Goal: Task Accomplishment & Management: Manage account settings

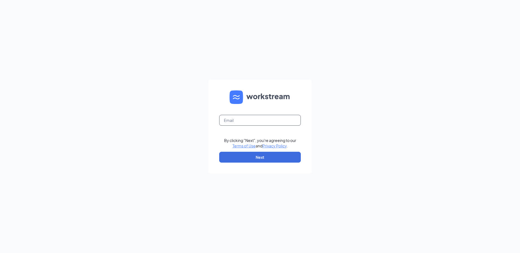
click at [239, 117] on input "text" at bounding box center [260, 120] width 82 height 11
type input "[EMAIL_ADDRESS][DOMAIN_NAME]"
click at [254, 165] on form "[EMAIL_ADDRESS][DOMAIN_NAME] By clicking "Next", you're agreeing to our Terms o…" at bounding box center [259, 127] width 103 height 94
click at [255, 162] on button "Next" at bounding box center [260, 157] width 82 height 11
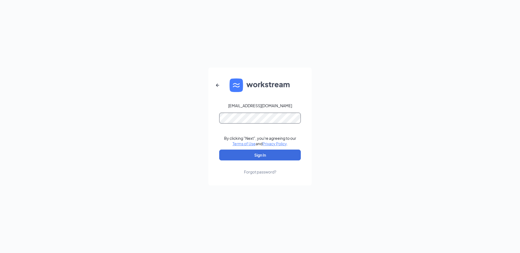
click at [219, 150] on button "Sign In" at bounding box center [260, 155] width 82 height 11
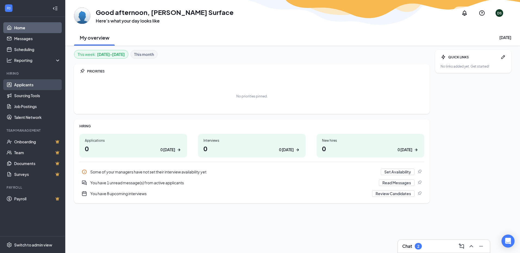
click at [39, 85] on link "Applicants" at bounding box center [37, 84] width 46 height 11
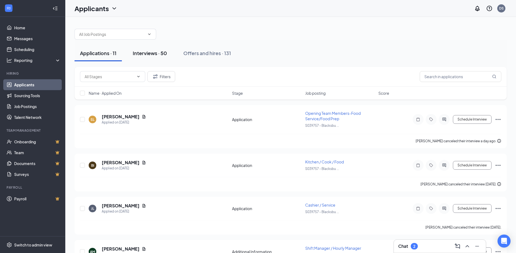
click at [160, 57] on button "Interviews · 50" at bounding box center [149, 53] width 45 height 16
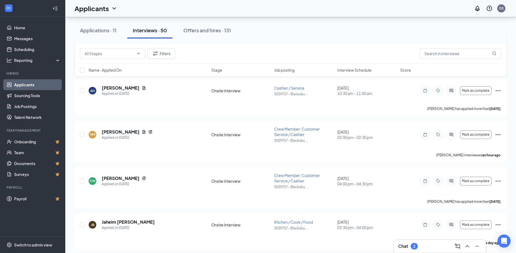
scroll to position [245, 0]
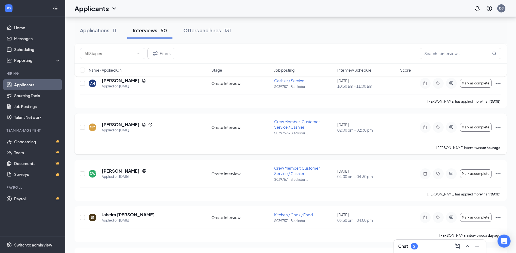
click at [500, 127] on icon "Ellipses" at bounding box center [497, 127] width 5 height 1
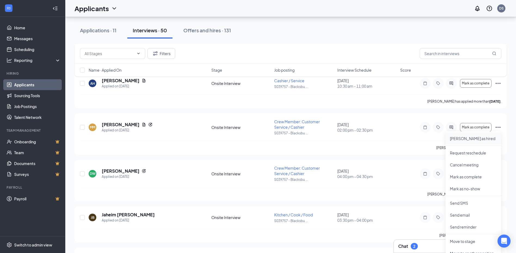
click at [463, 138] on p "Mark as hired" at bounding box center [473, 138] width 47 height 5
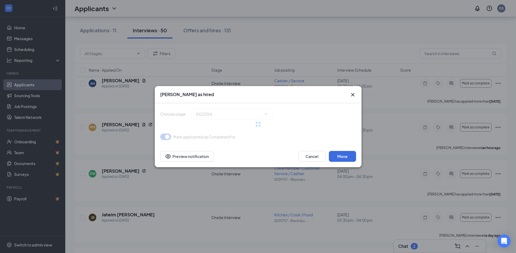
type input "Hiring Complete (final stage)"
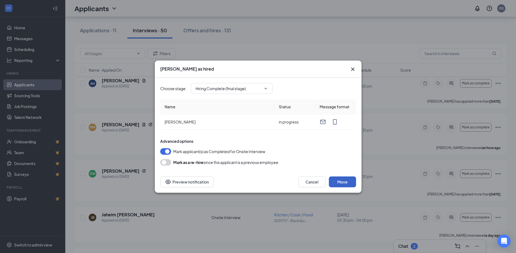
click at [345, 182] on button "Move" at bounding box center [342, 182] width 27 height 11
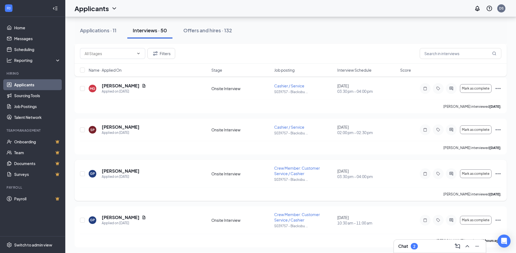
scroll to position [0, 0]
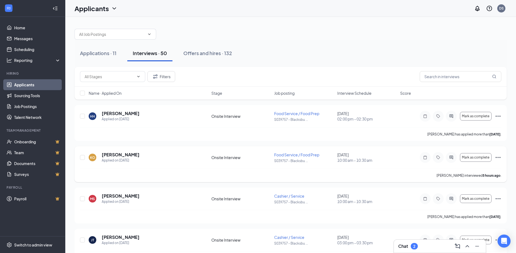
click at [499, 159] on icon "Ellipses" at bounding box center [498, 157] width 7 height 7
click at [466, 172] on li "Mark as hired" at bounding box center [472, 169] width 55 height 12
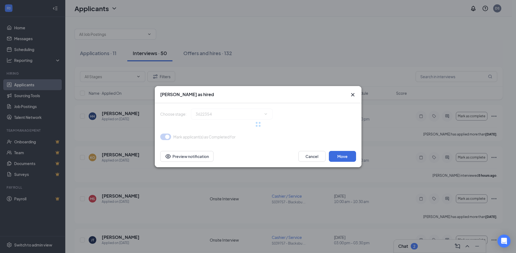
type input "Hiring Complete (final stage)"
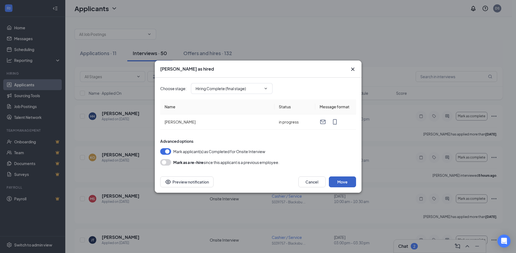
click at [345, 182] on button "Move" at bounding box center [342, 182] width 27 height 11
